Goal: Task Accomplishment & Management: Manage account settings

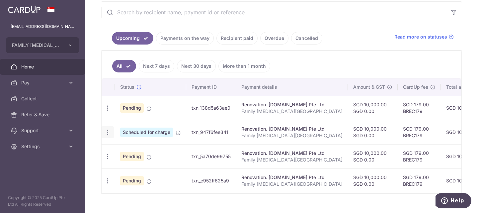
click at [109, 133] on icon "button" at bounding box center [107, 132] width 7 height 7
click at [133, 151] on span "Update payment" at bounding box center [143, 150] width 45 height 8
click at [108, 132] on icon "button" at bounding box center [107, 132] width 7 height 7
click at [124, 148] on span "Update payment" at bounding box center [143, 150] width 45 height 8
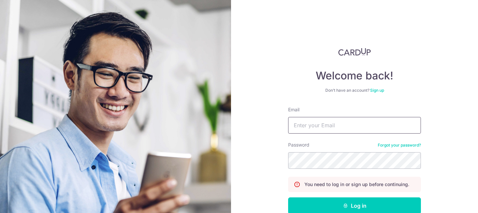
click at [309, 126] on input "Email" at bounding box center [354, 125] width 133 height 17
click at [300, 130] on input "Email" at bounding box center [354, 125] width 133 height 17
type input "Lowerlimbs@gmail.com"
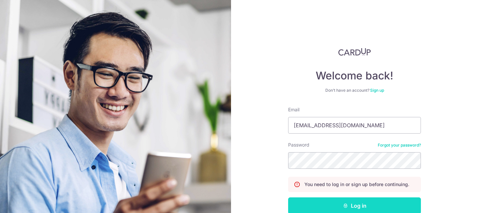
click at [352, 203] on button "Log in" at bounding box center [354, 205] width 133 height 17
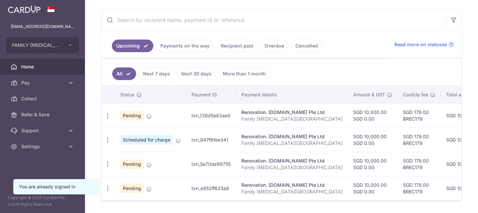
scroll to position [119, 0]
click at [106, 138] on icon "button" at bounding box center [107, 139] width 7 height 7
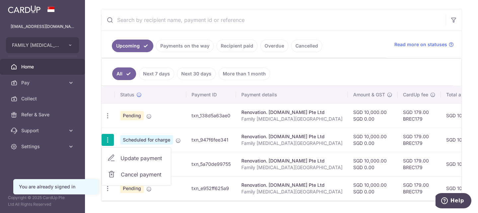
click at [133, 157] on span "Update payment" at bounding box center [143, 158] width 45 height 8
radio input "true"
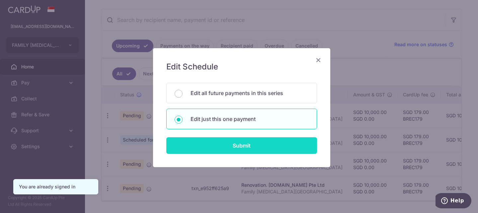
click at [247, 147] on input "Submit" at bounding box center [241, 145] width 151 height 17
radio input "true"
type input "10,000.00"
type input "0.00"
type input "[DATE]"
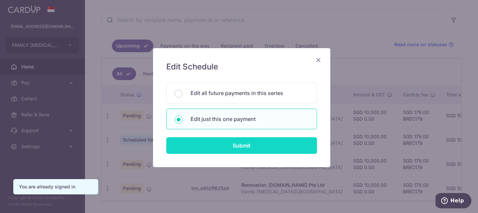
type input "Family [MEDICAL_DATA][GEOGRAPHIC_DATA]"
type input "6"
type input "Carpenters"
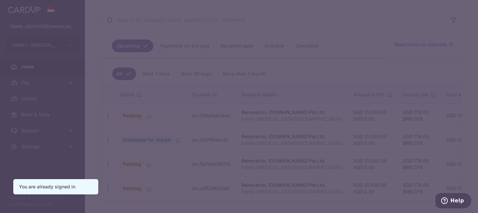
type input "BREC179"
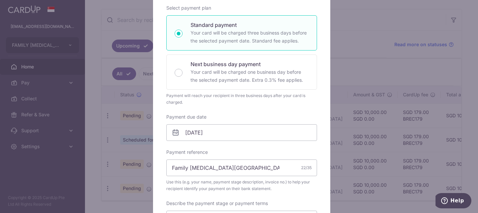
scroll to position [106, 0]
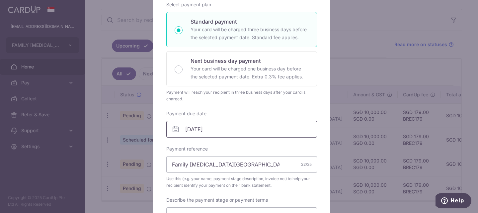
click at [242, 133] on input "[DATE]" at bounding box center [241, 129] width 151 height 17
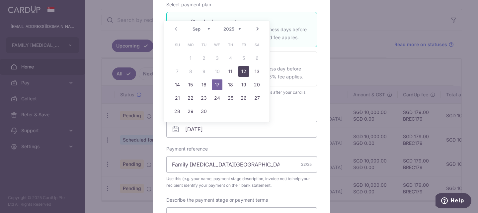
click at [243, 71] on link "12" at bounding box center [243, 71] width 11 height 11
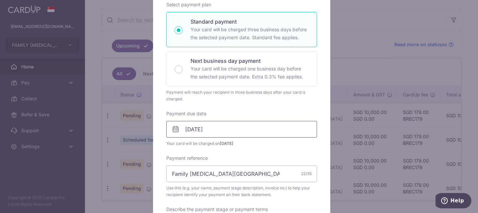
click at [253, 130] on input "[DATE]" at bounding box center [241, 129] width 151 height 17
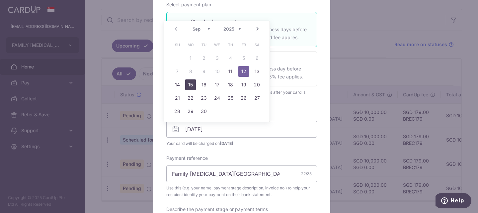
click at [191, 83] on link "15" at bounding box center [190, 84] width 11 height 11
type input "[DATE]"
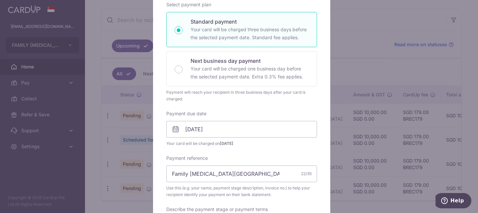
click at [112, 131] on div "Edit payment By clicking apply, you will make changes to all payments to [DOMAI…" at bounding box center [239, 106] width 478 height 213
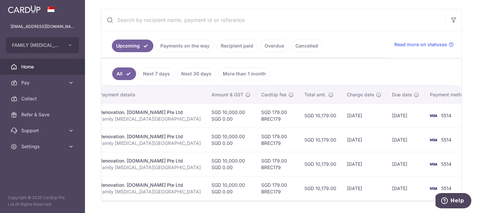
scroll to position [0, 0]
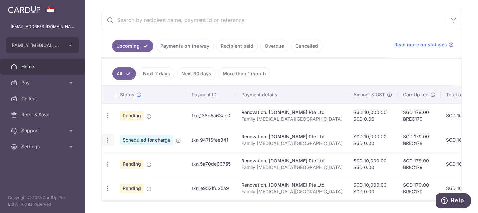
click at [106, 137] on icon "button" at bounding box center [107, 139] width 7 height 7
click at [142, 157] on span "Update payment" at bounding box center [143, 158] width 45 height 8
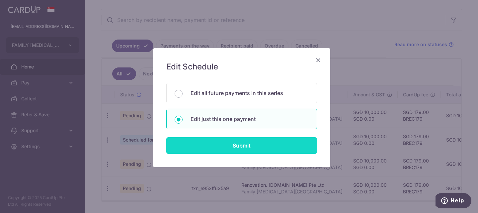
click at [248, 145] on input "Submit" at bounding box center [241, 145] width 151 height 17
radio input "true"
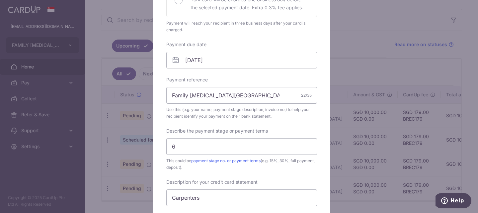
scroll to position [175, 0]
click at [227, 62] on input "[DATE]" at bounding box center [241, 59] width 151 height 17
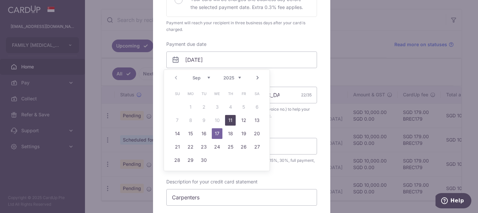
click at [230, 118] on link "11" at bounding box center [230, 120] width 11 height 11
type input "[DATE]"
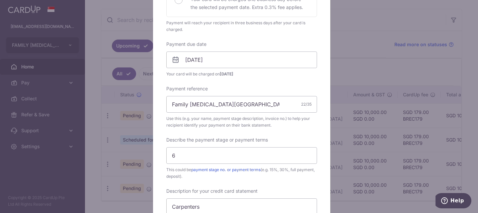
scroll to position [63, 0]
